Goal: Task Accomplishment & Management: Manage account settings

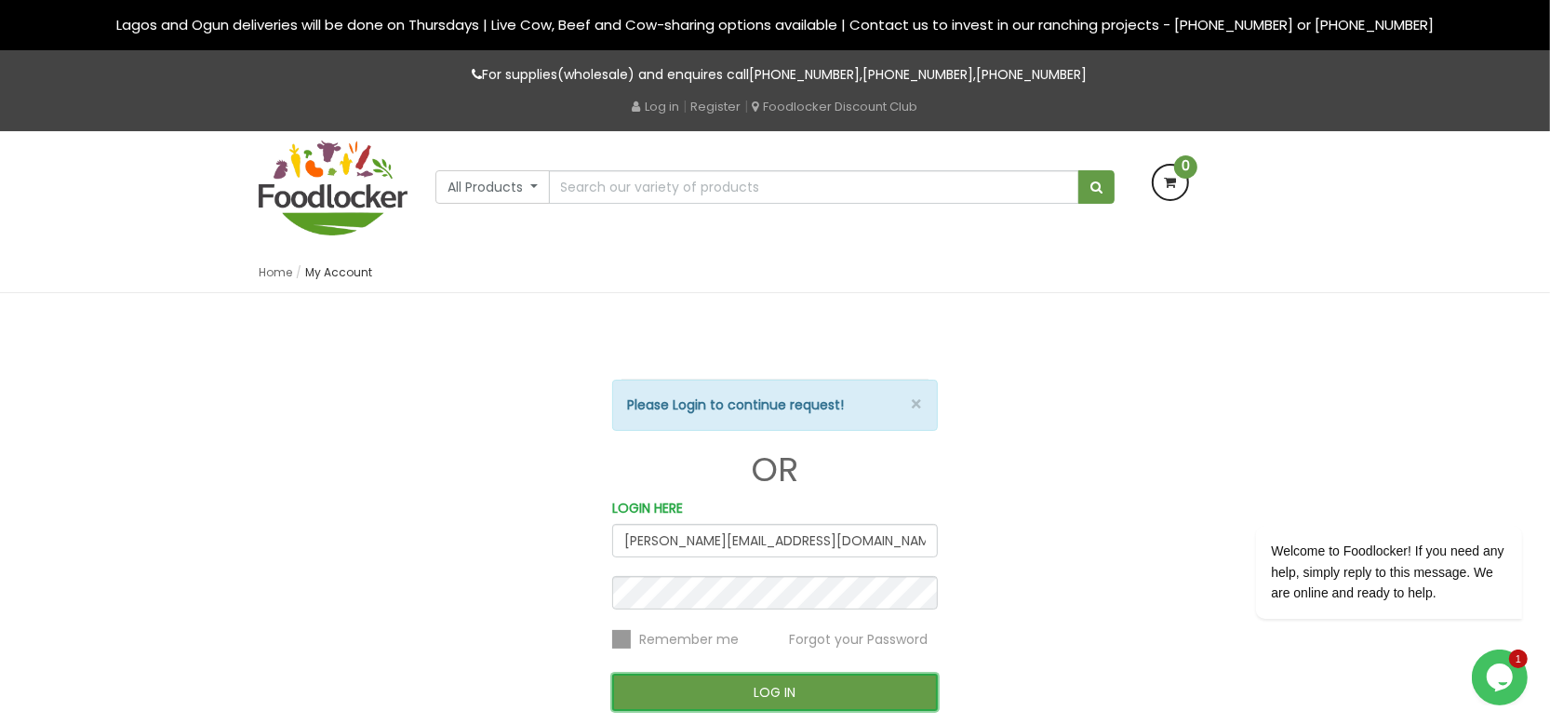
click at [659, 686] on button "LOG IN" at bounding box center [775, 691] width 326 height 37
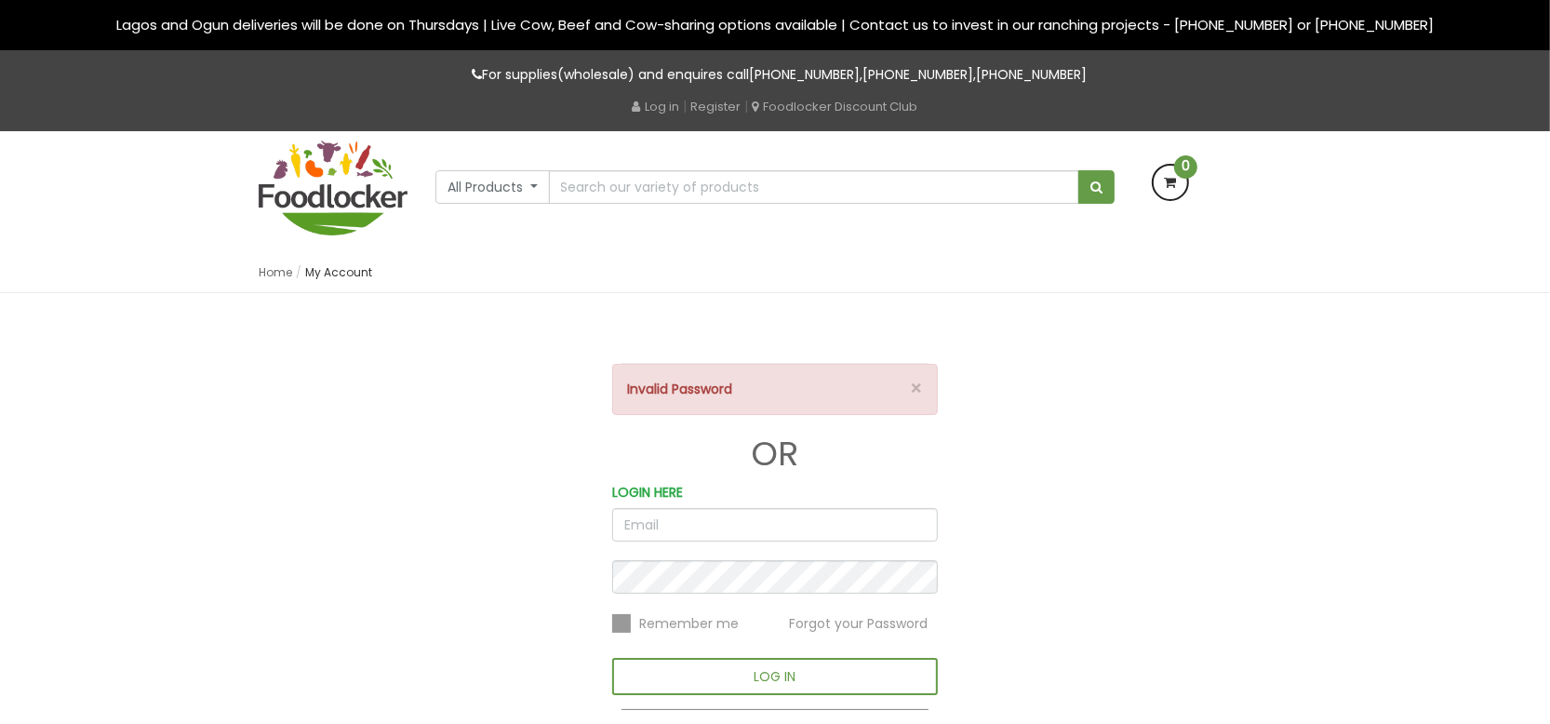
click at [620, 519] on input "email" at bounding box center [775, 524] width 326 height 33
type input "[PERSON_NAME][EMAIL_ADDRESS][DOMAIN_NAME]"
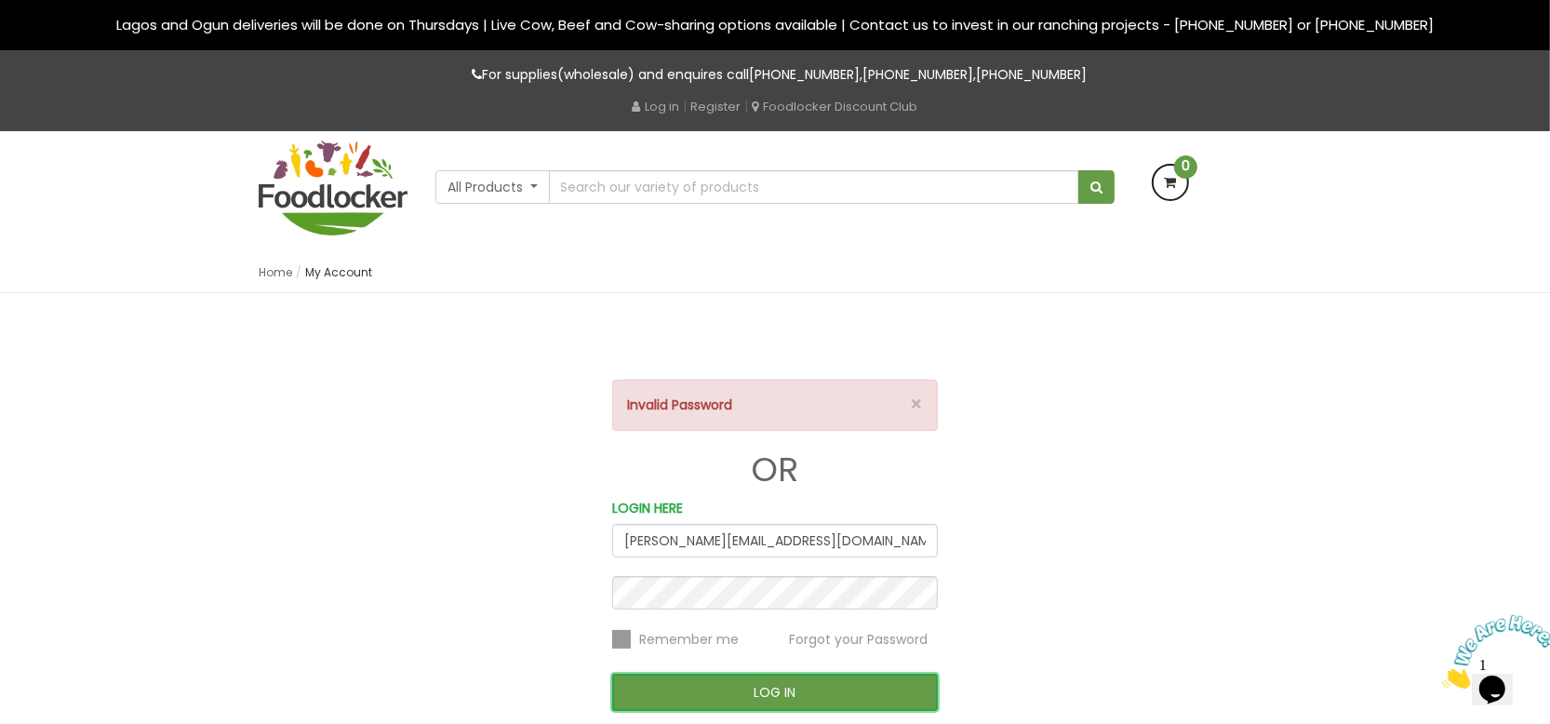
click at [666, 677] on button "LOG IN" at bounding box center [775, 691] width 326 height 37
